Goal: Transaction & Acquisition: Purchase product/service

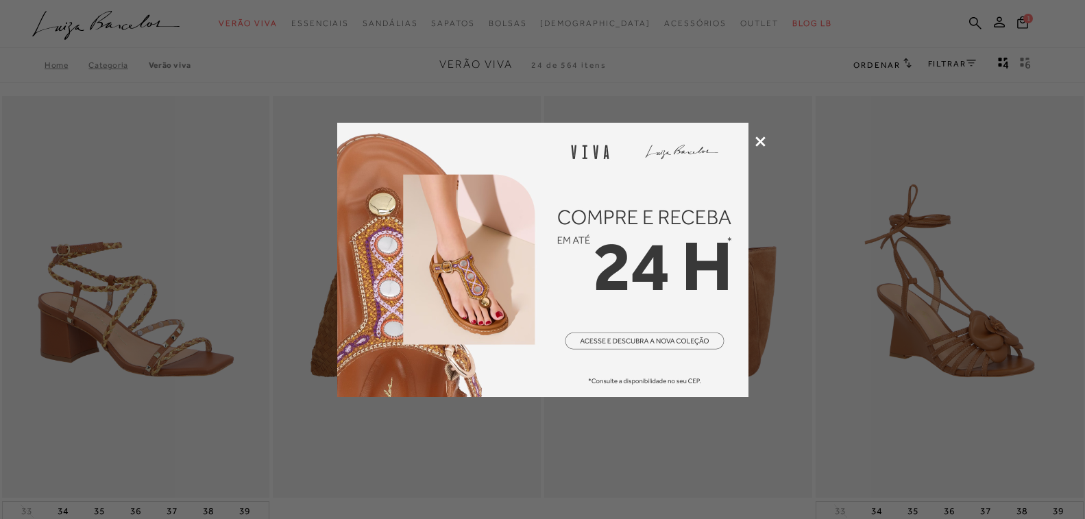
click at [757, 140] on icon at bounding box center [760, 141] width 10 height 10
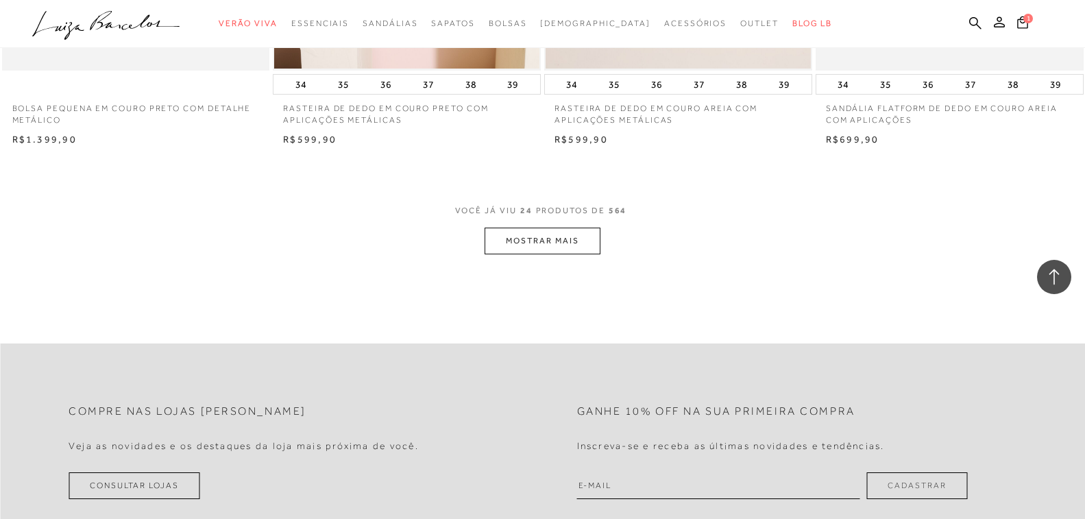
scroll to position [2879, 0]
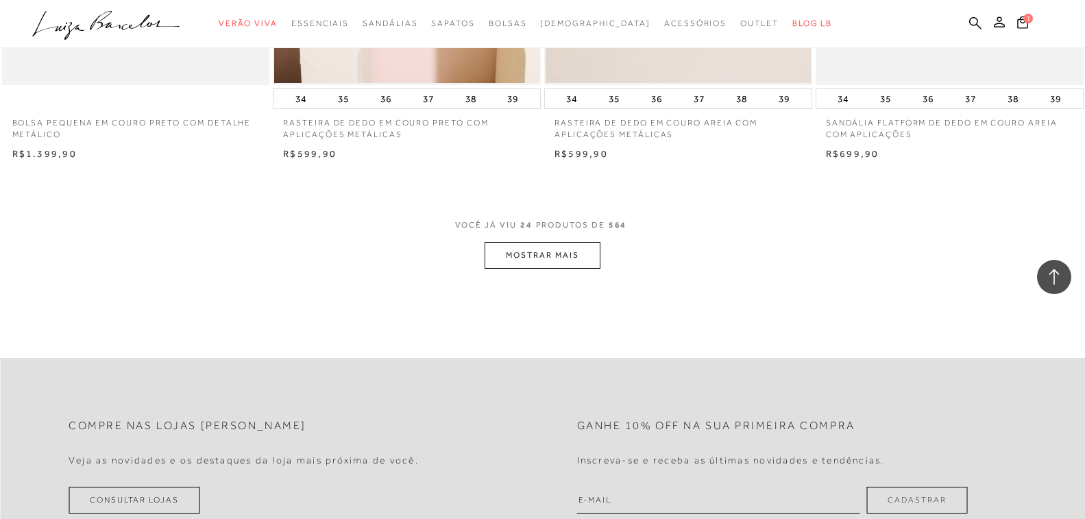
click at [548, 246] on button "MOSTRAR MAIS" at bounding box center [542, 255] width 115 height 27
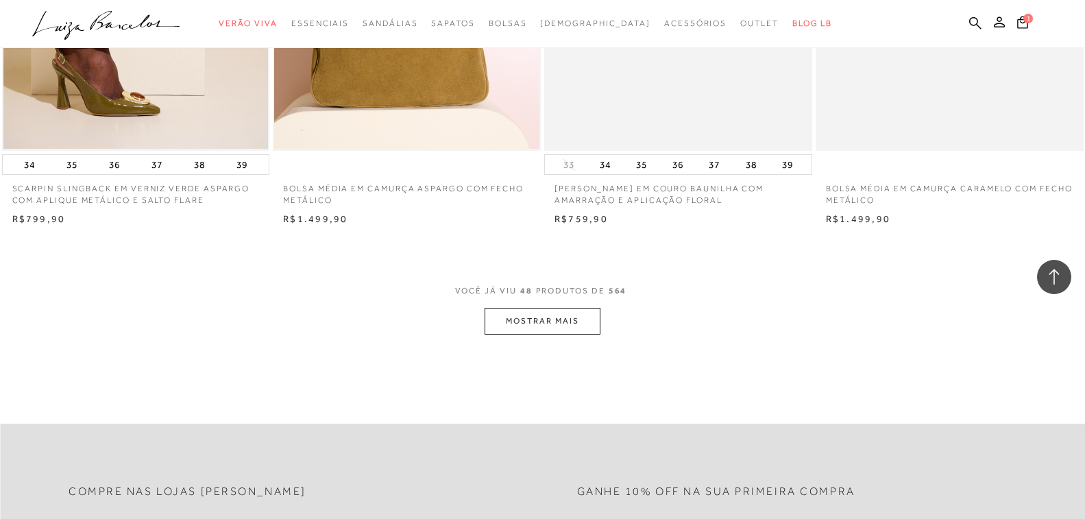
scroll to position [5827, 0]
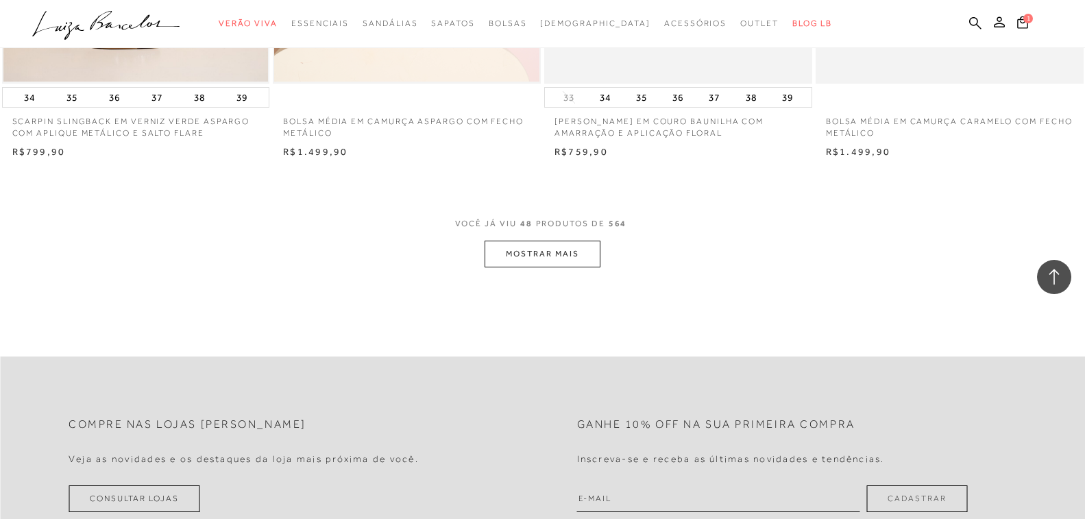
click at [548, 252] on button "MOSTRAR MAIS" at bounding box center [542, 254] width 115 height 27
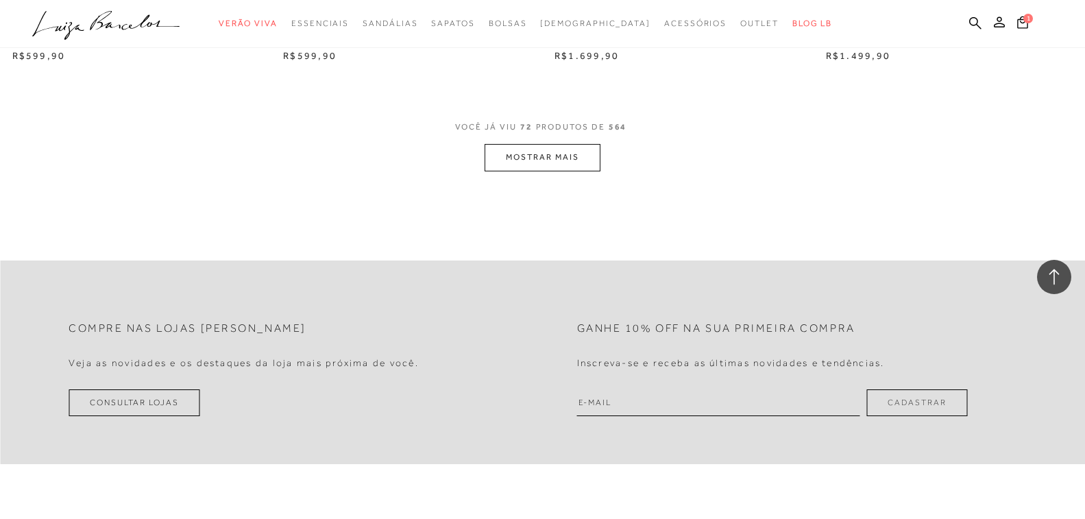
scroll to position [8911, 0]
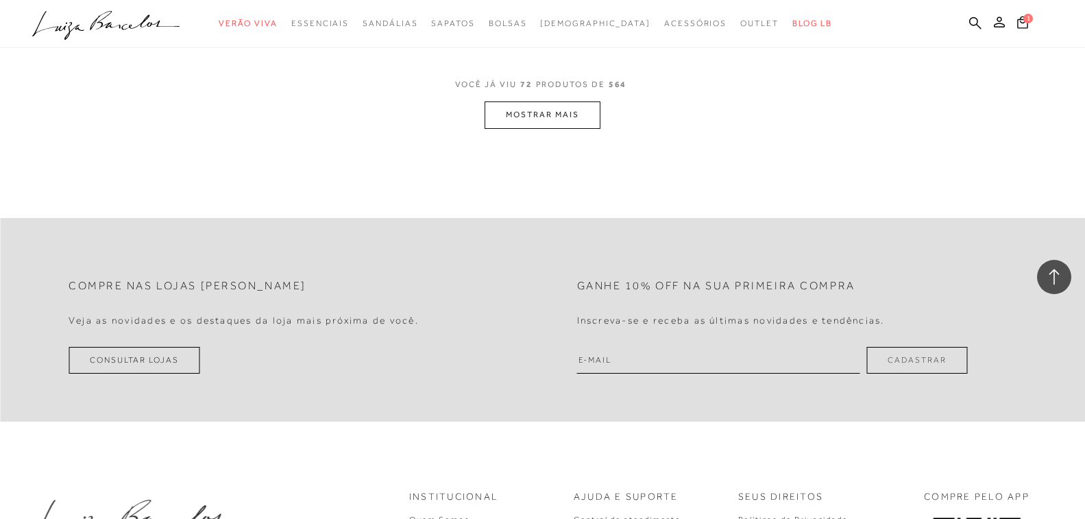
click at [557, 110] on button "MOSTRAR MAIS" at bounding box center [542, 114] width 115 height 27
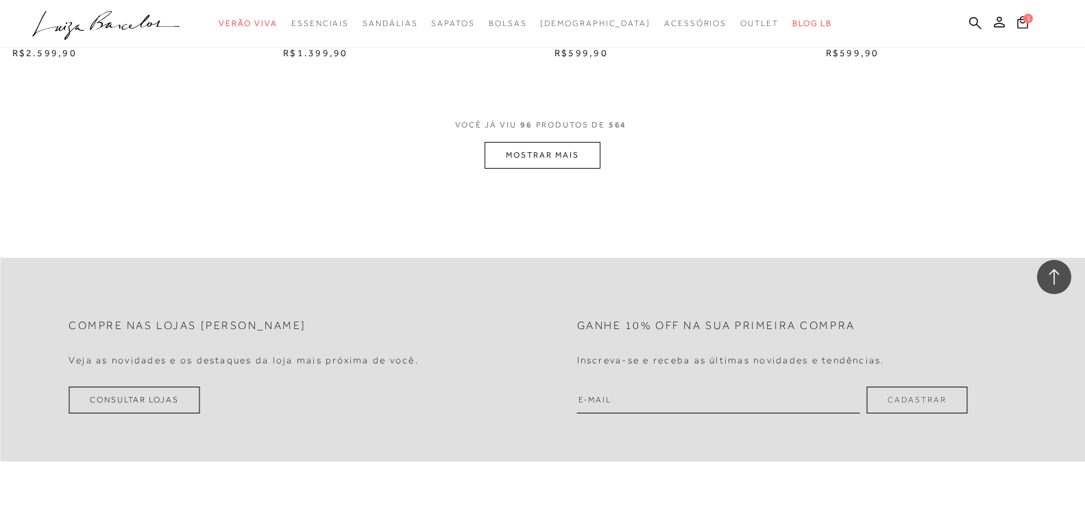
scroll to position [11859, 0]
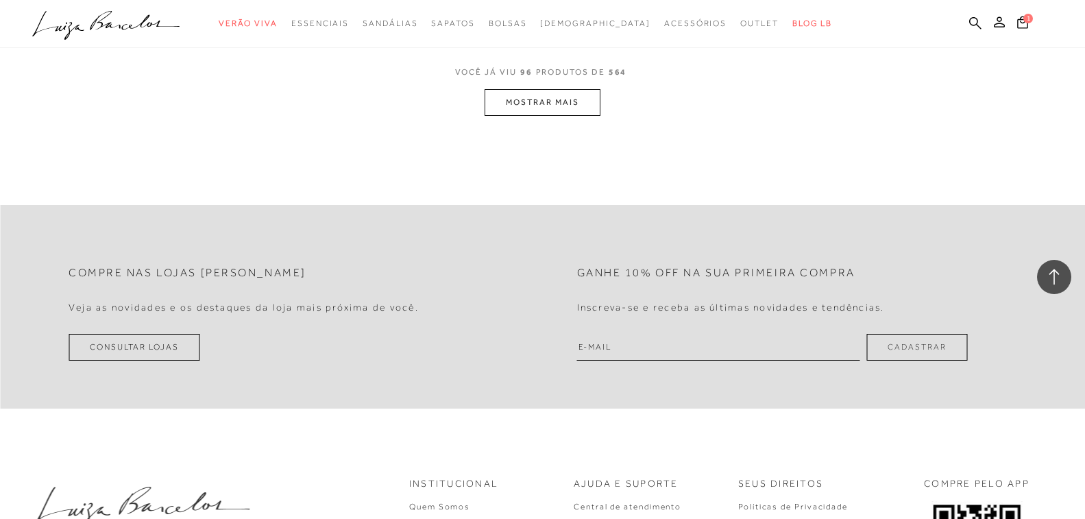
click at [542, 101] on button "MOSTRAR MAIS" at bounding box center [542, 102] width 115 height 27
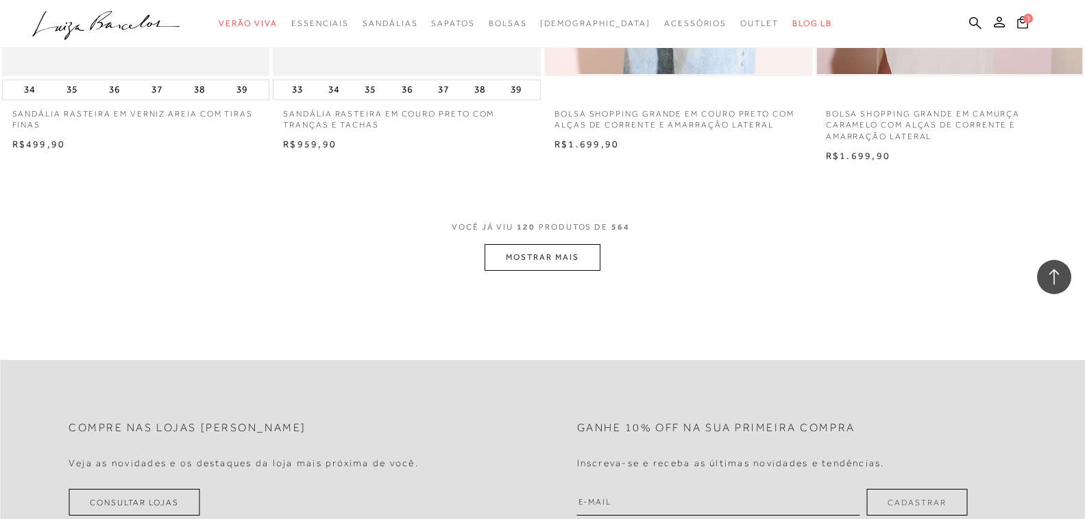
scroll to position [14669, 0]
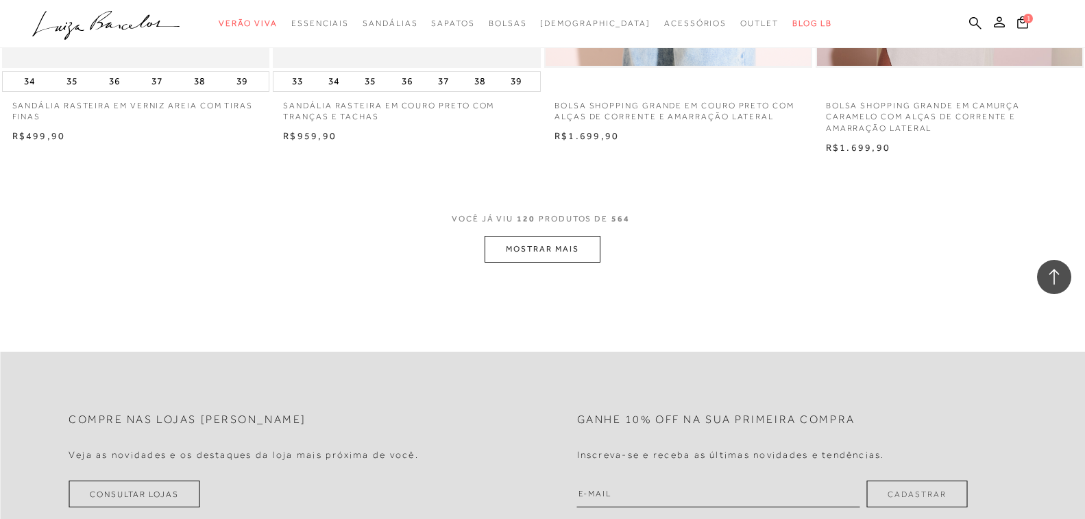
click at [563, 246] on button "MOSTRAR MAIS" at bounding box center [542, 249] width 115 height 27
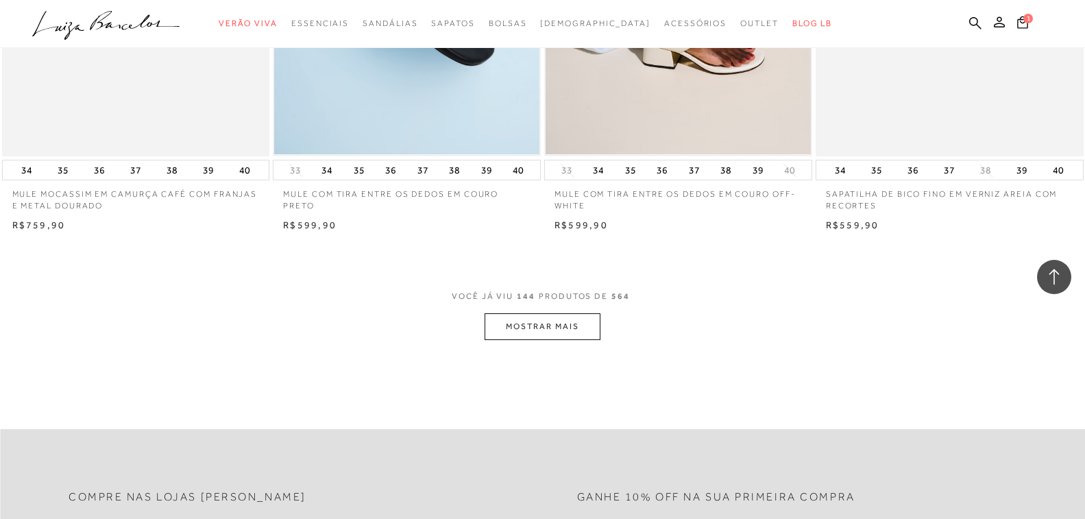
scroll to position [17548, 0]
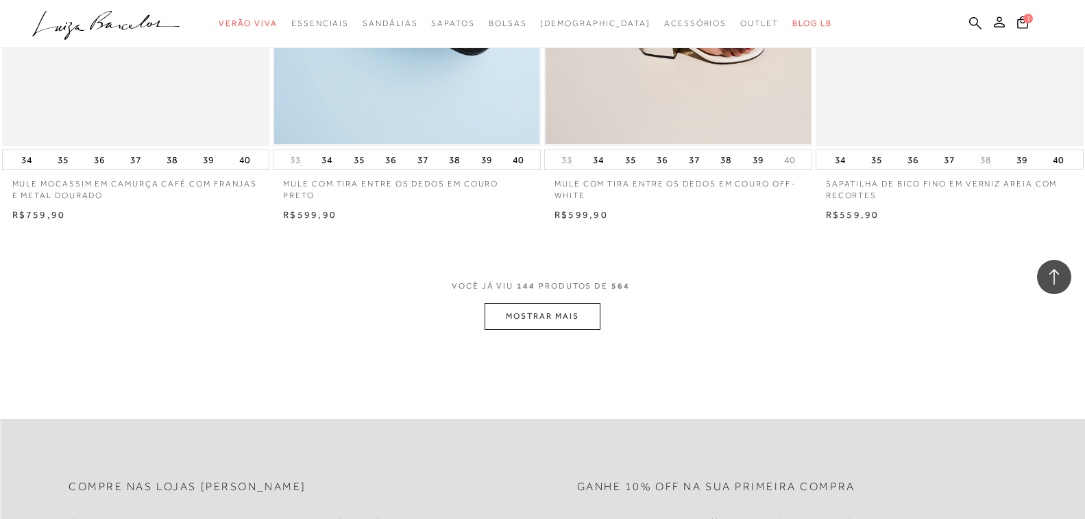
click at [545, 313] on button "MOSTRAR MAIS" at bounding box center [542, 316] width 115 height 27
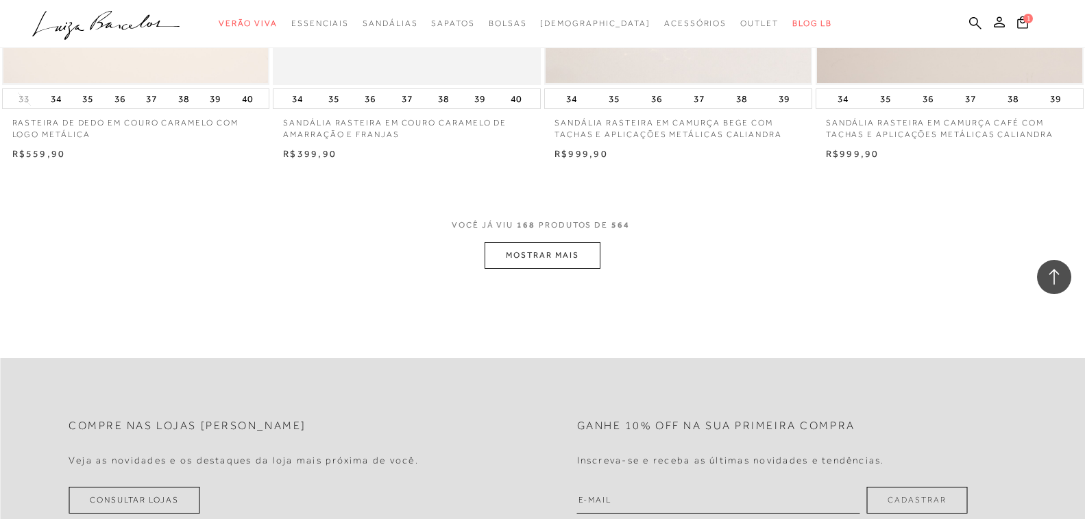
scroll to position [20564, 0]
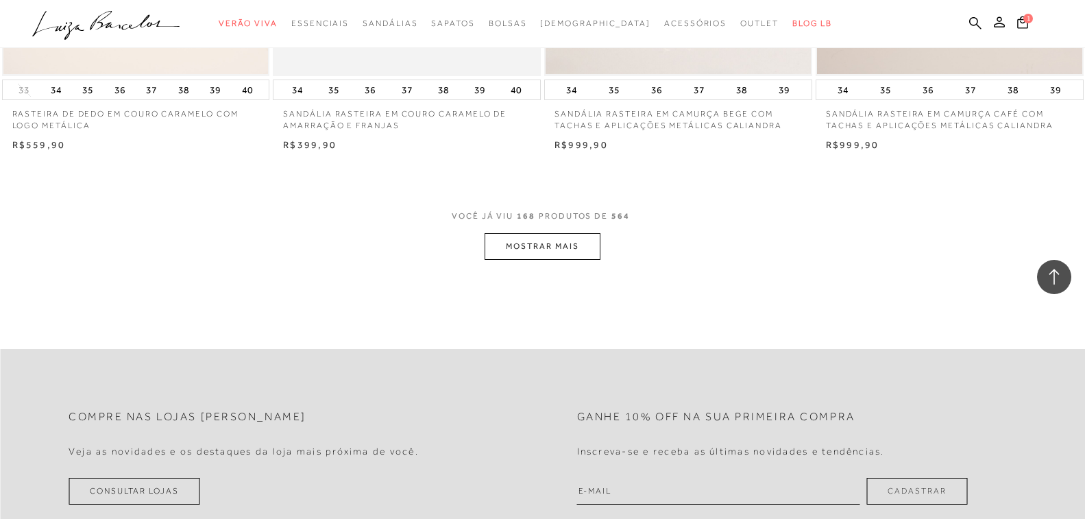
click at [560, 241] on button "MOSTRAR MAIS" at bounding box center [542, 246] width 115 height 27
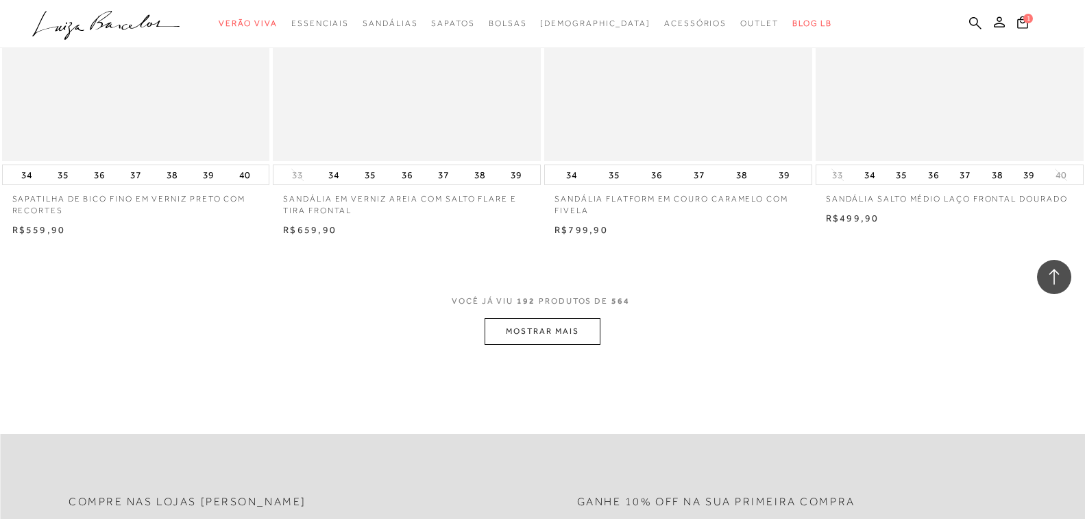
scroll to position [23444, 0]
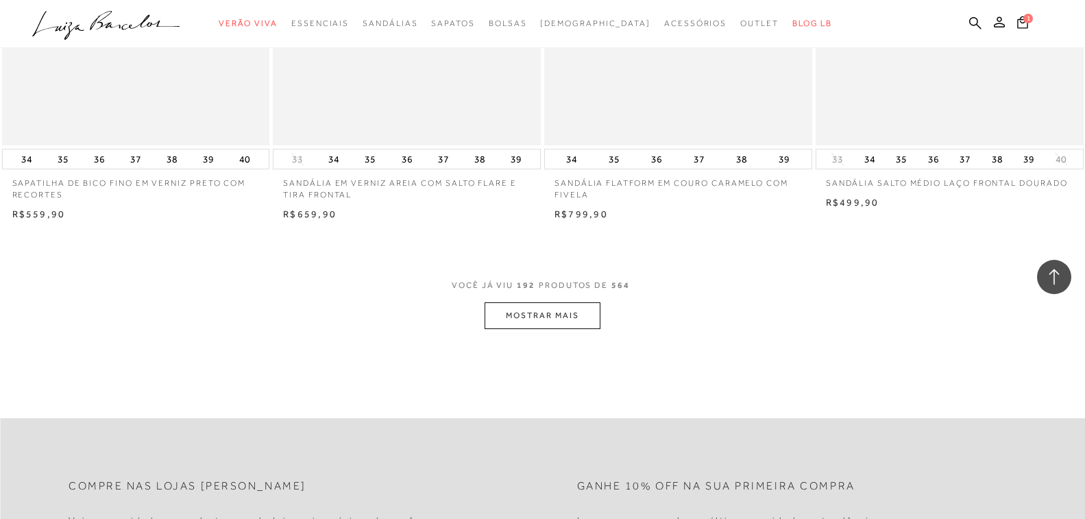
click at [534, 315] on button "MOSTRAR MAIS" at bounding box center [542, 315] width 115 height 27
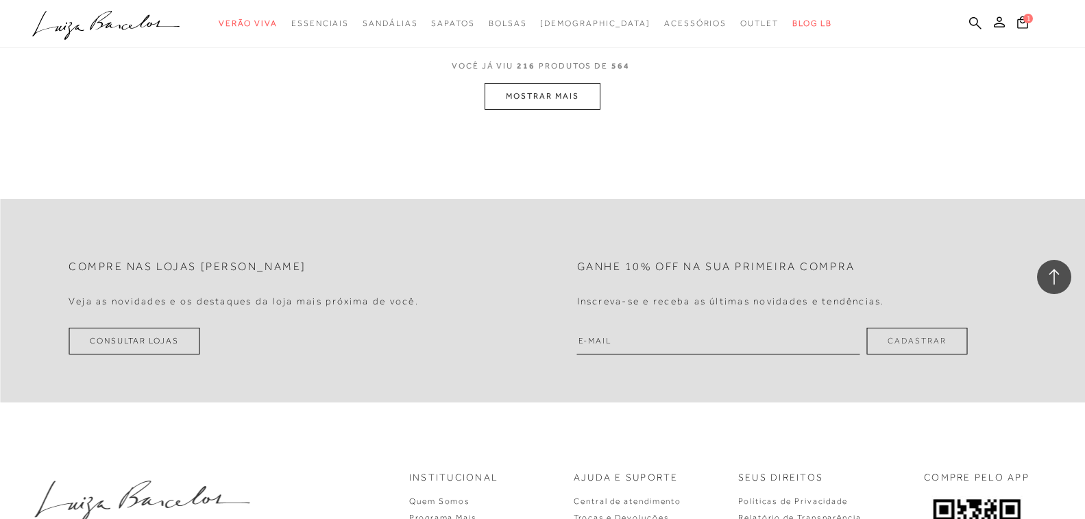
scroll to position [26528, 0]
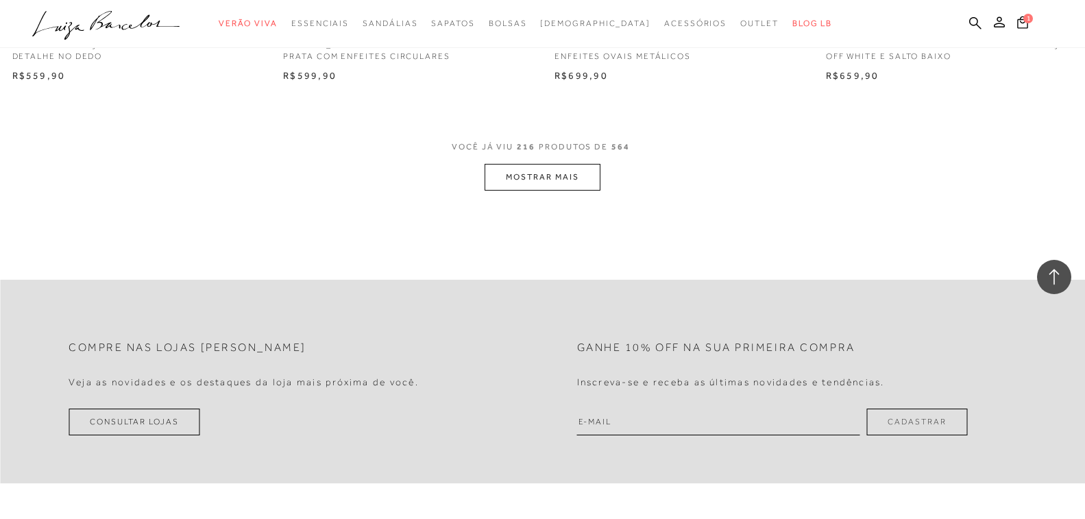
click at [555, 173] on button "MOSTRAR MAIS" at bounding box center [542, 177] width 115 height 27
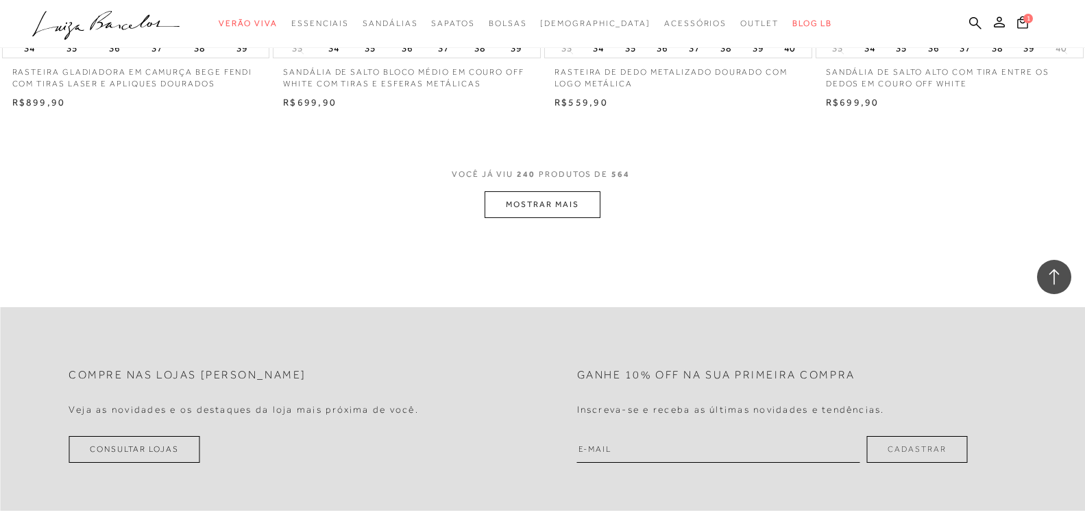
scroll to position [29476, 0]
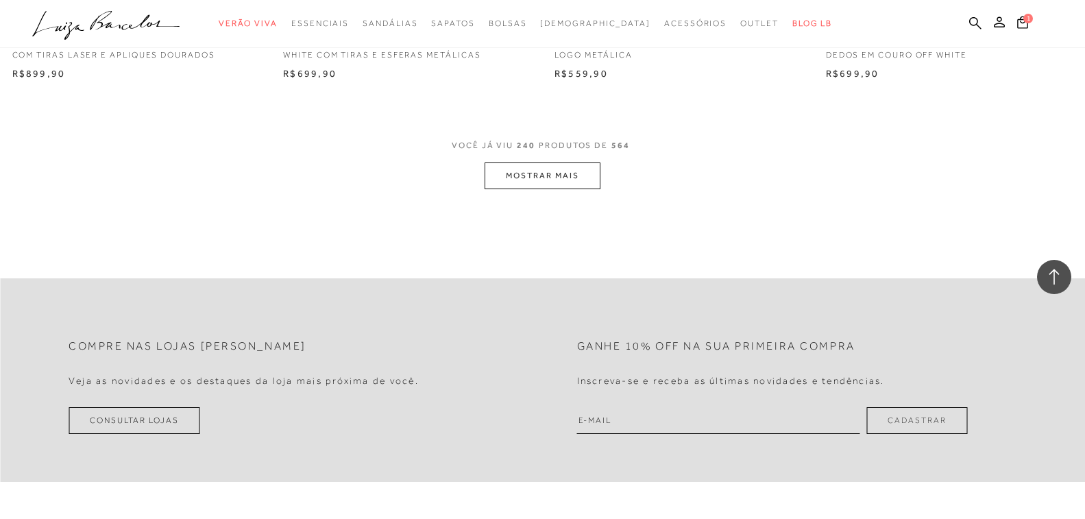
click at [561, 173] on button "MOSTRAR MAIS" at bounding box center [542, 175] width 115 height 27
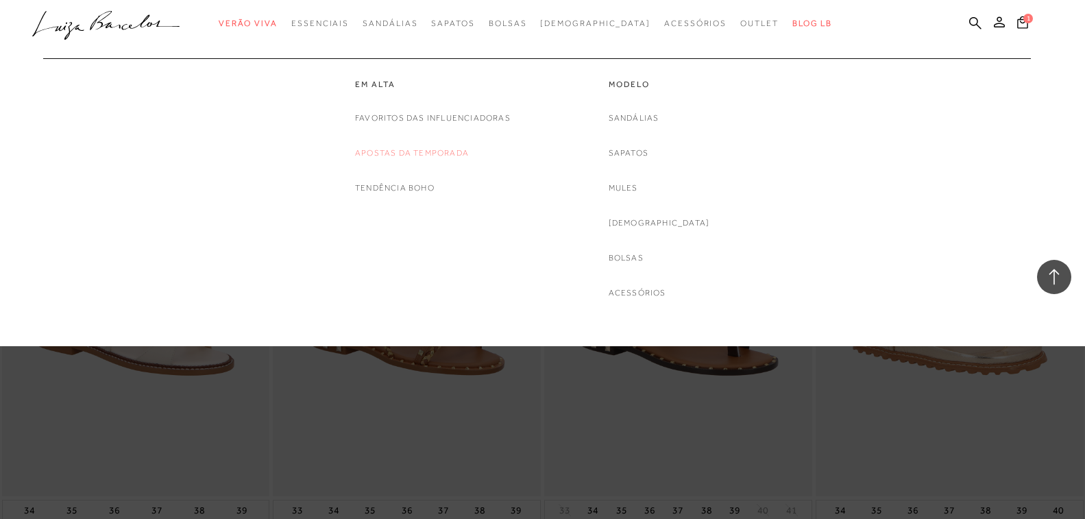
click at [399, 152] on link "Apostas da Temporada" at bounding box center [412, 153] width 114 height 14
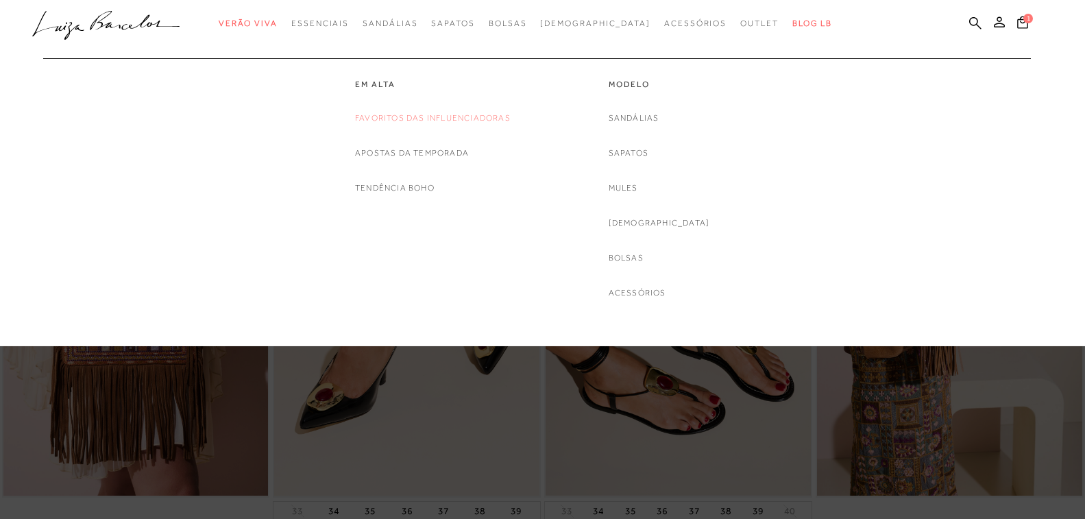
click at [414, 117] on link "Favoritos das Influenciadoras" at bounding box center [433, 118] width 156 height 14
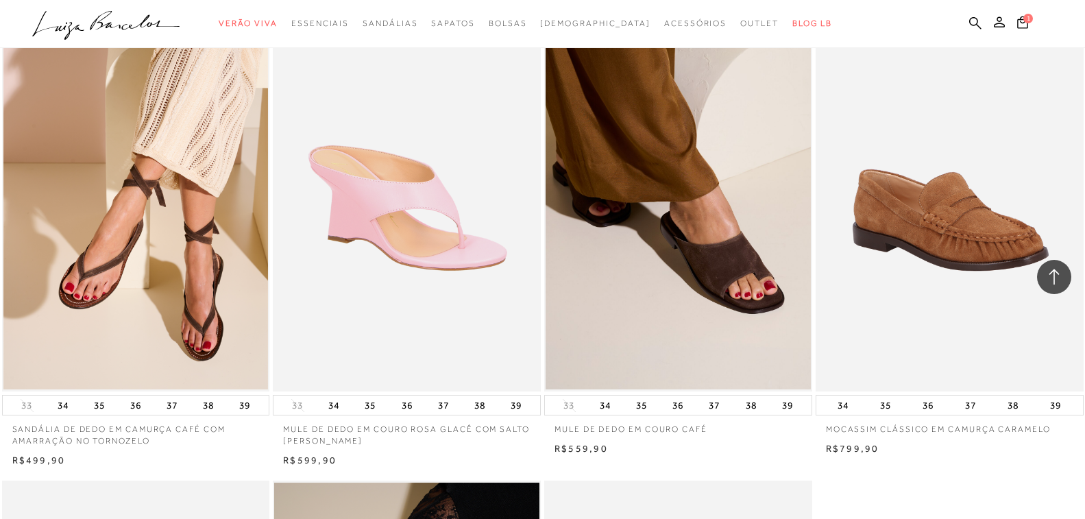
scroll to position [1028, 0]
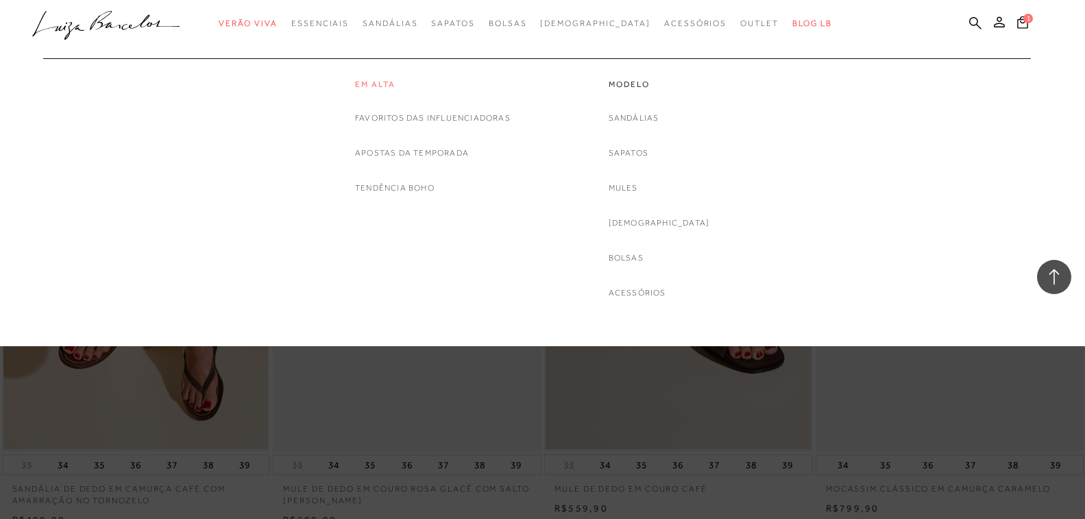
click at [373, 83] on link "Em alta" at bounding box center [433, 85] width 156 height 12
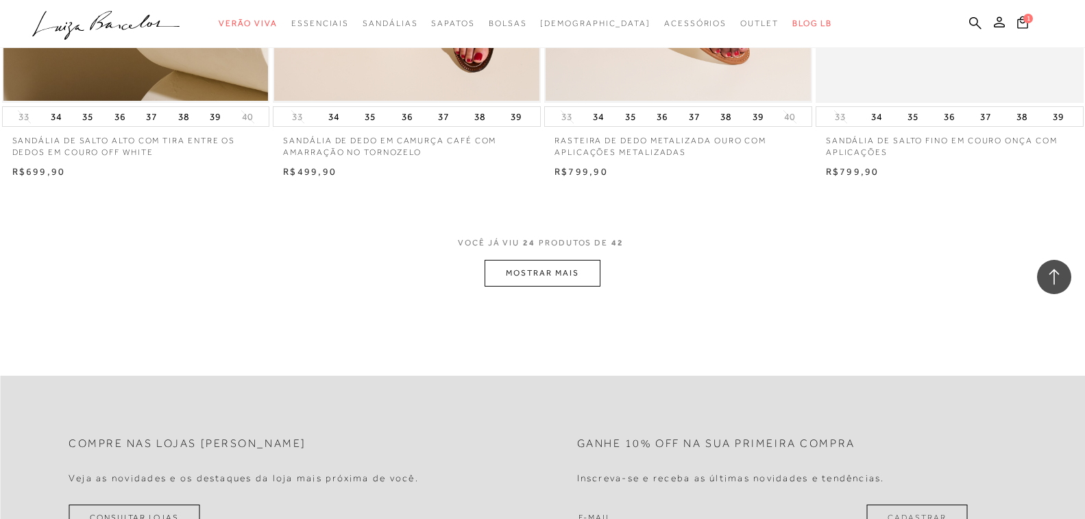
scroll to position [2879, 0]
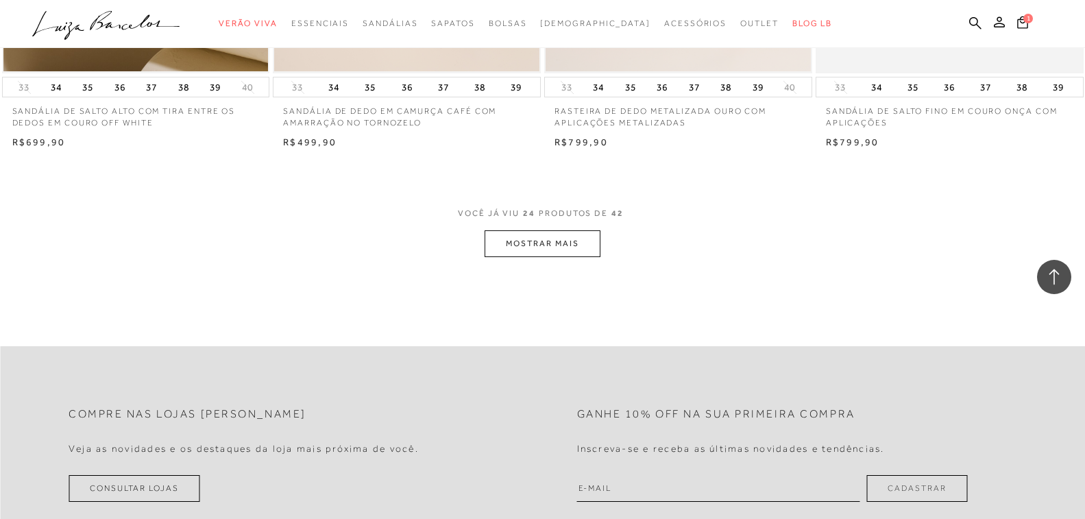
click at [552, 235] on button "MOSTRAR MAIS" at bounding box center [542, 243] width 115 height 27
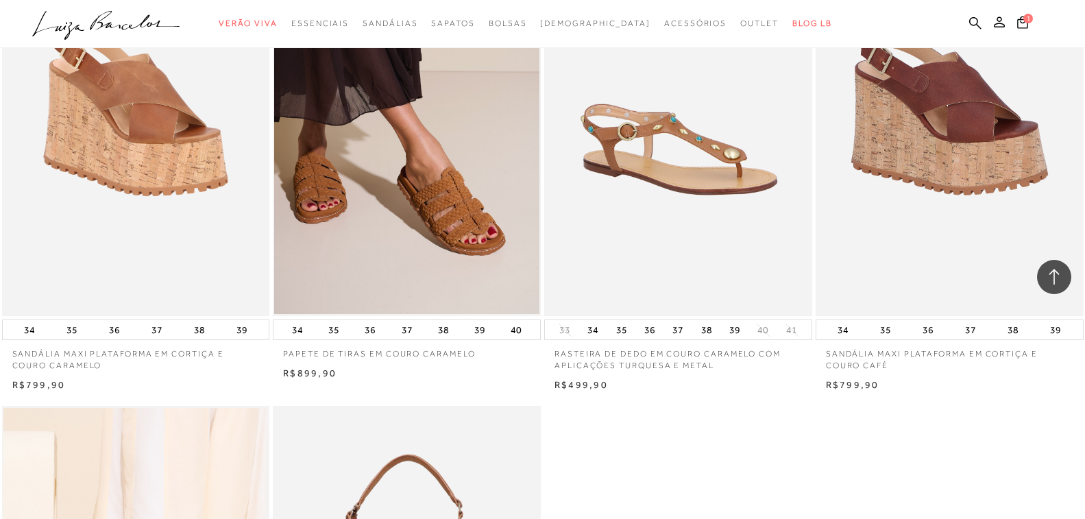
scroll to position [4593, 0]
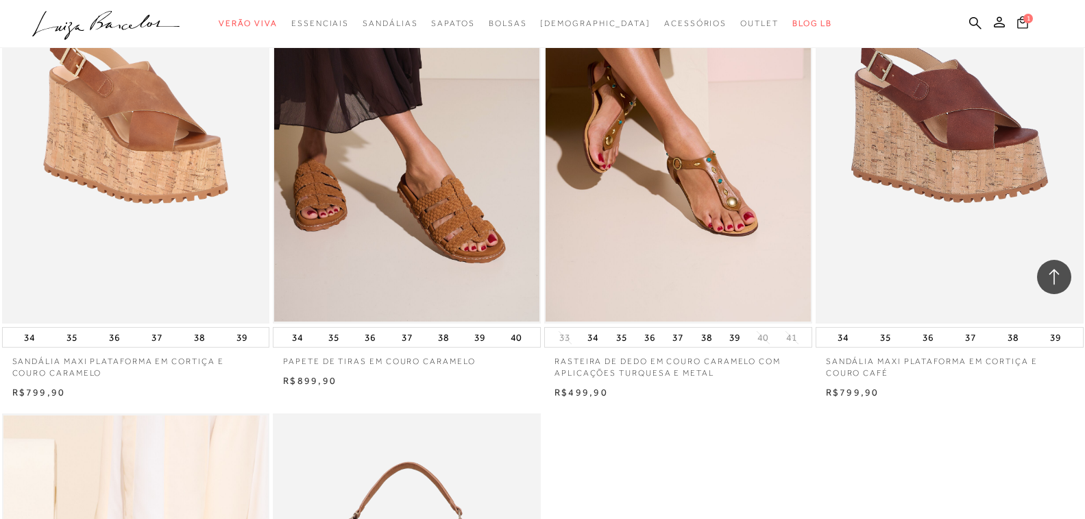
click at [1023, 19] on span "1" at bounding box center [1028, 19] width 10 height 10
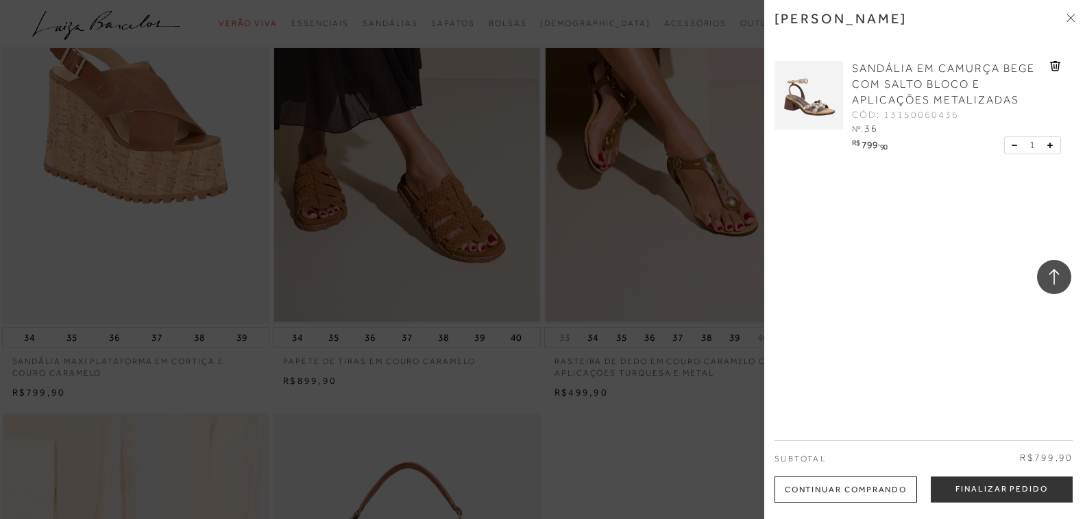
click at [1054, 67] on icon at bounding box center [1054, 66] width 1 height 5
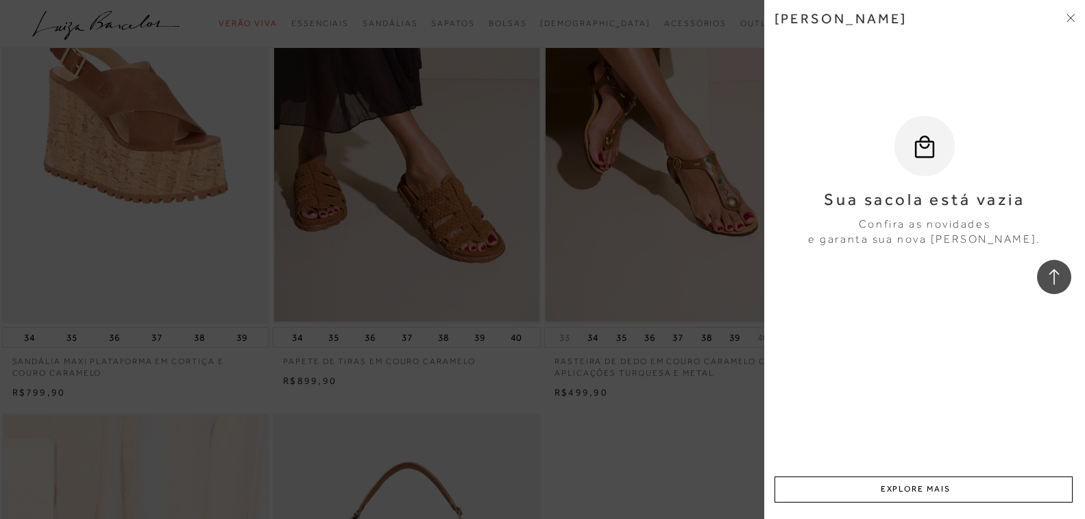
click at [1072, 15] on icon at bounding box center [1071, 18] width 8 height 8
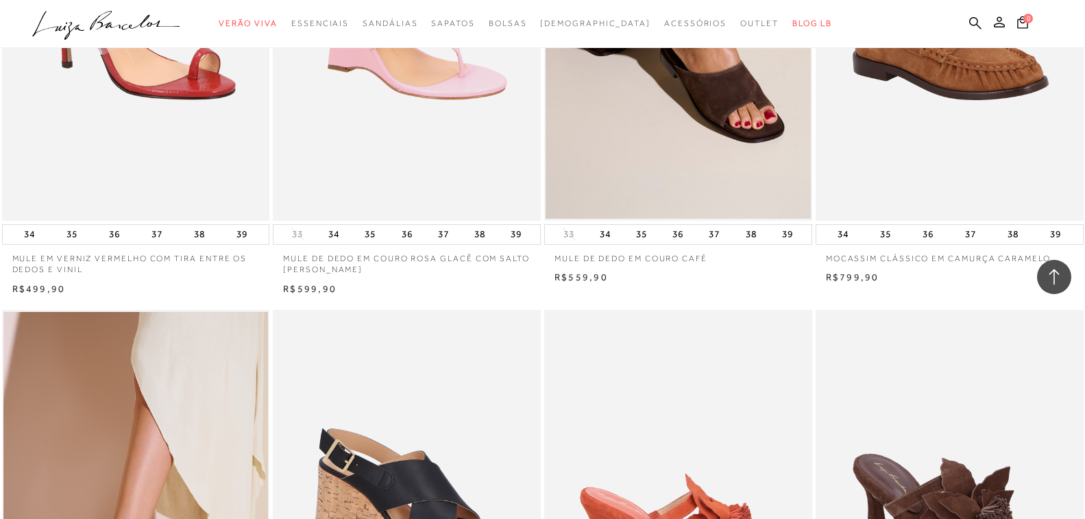
scroll to position [3222, 0]
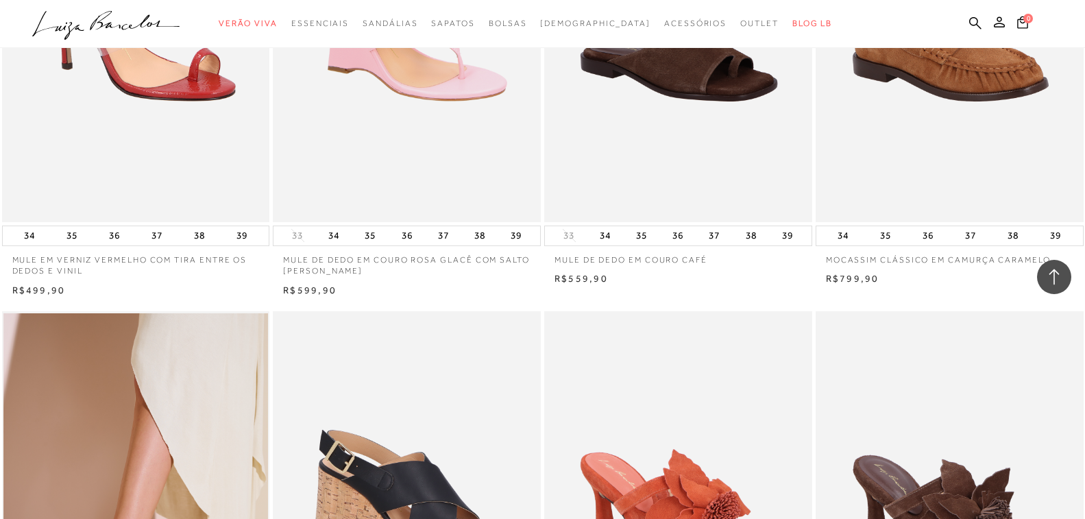
click at [690, 98] on img at bounding box center [679, 21] width 267 height 402
